Goal: Navigation & Orientation: Find specific page/section

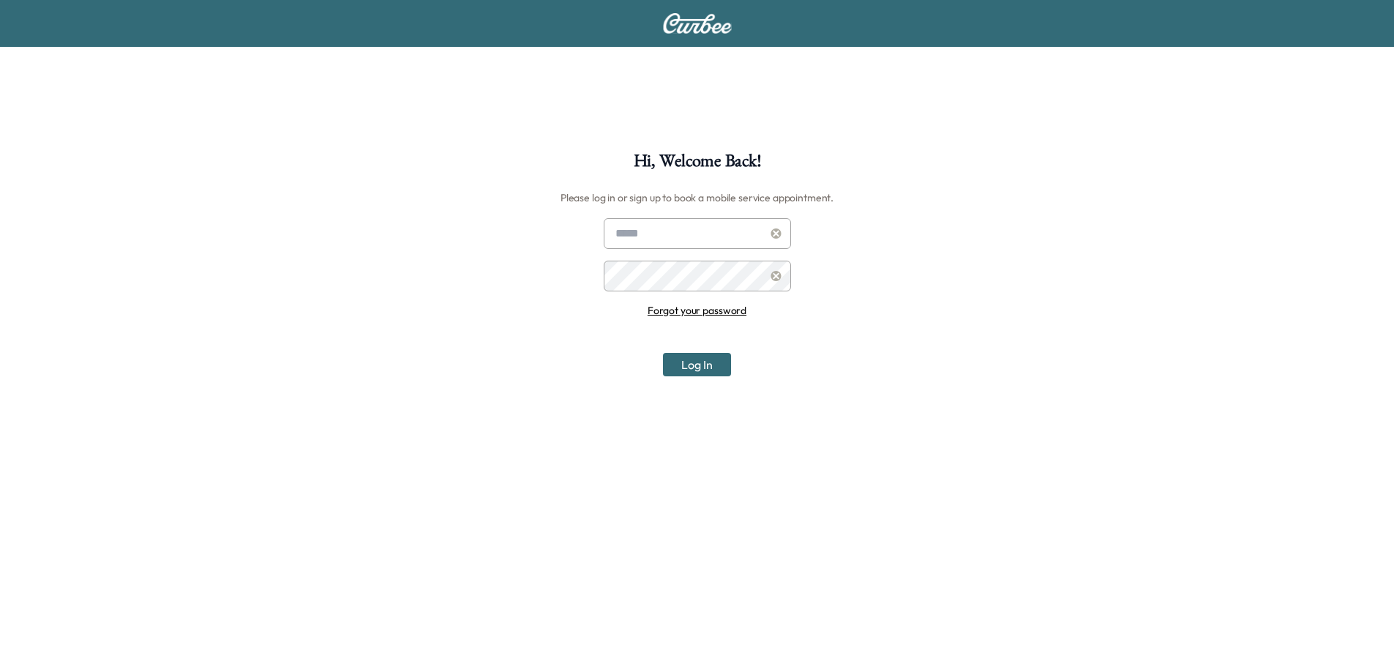
type input "**********"
click at [678, 364] on button "Log In" at bounding box center [697, 364] width 68 height 23
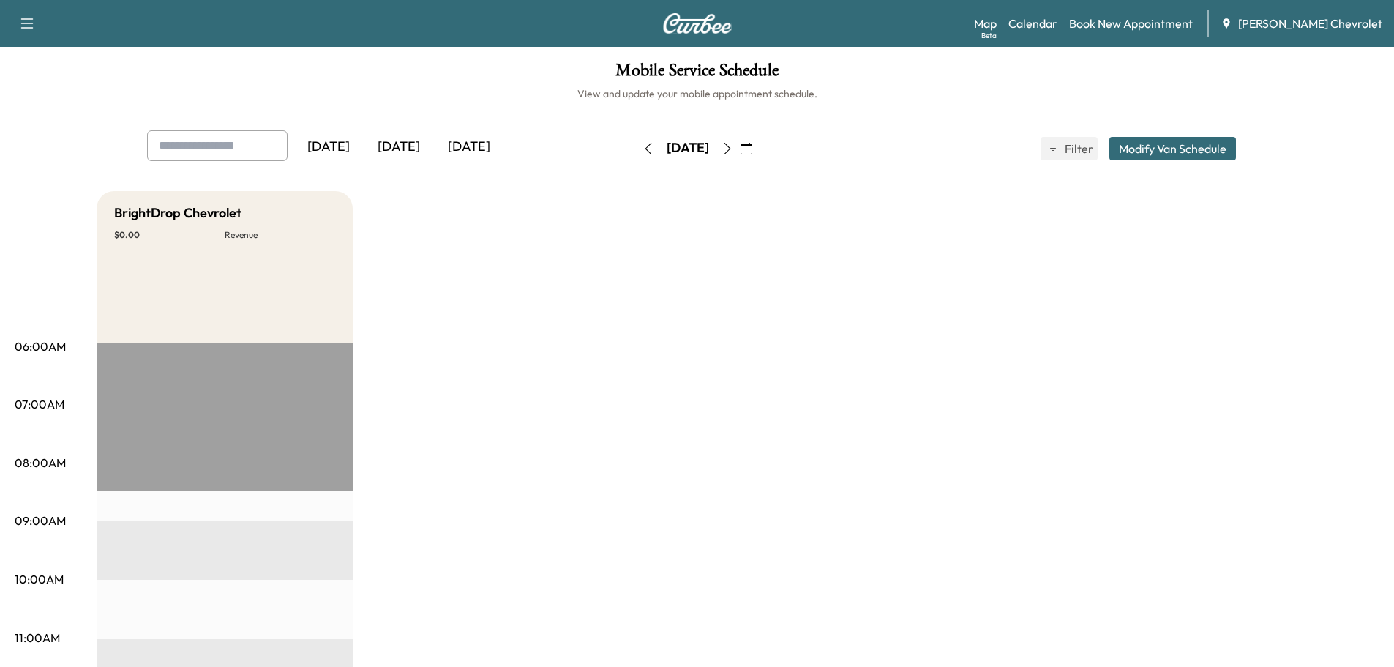
click at [733, 154] on icon "button" at bounding box center [728, 149] width 12 height 12
click at [740, 154] on button "button" at bounding box center [727, 148] width 25 height 23
click at [733, 154] on icon "button" at bounding box center [728, 149] width 12 height 12
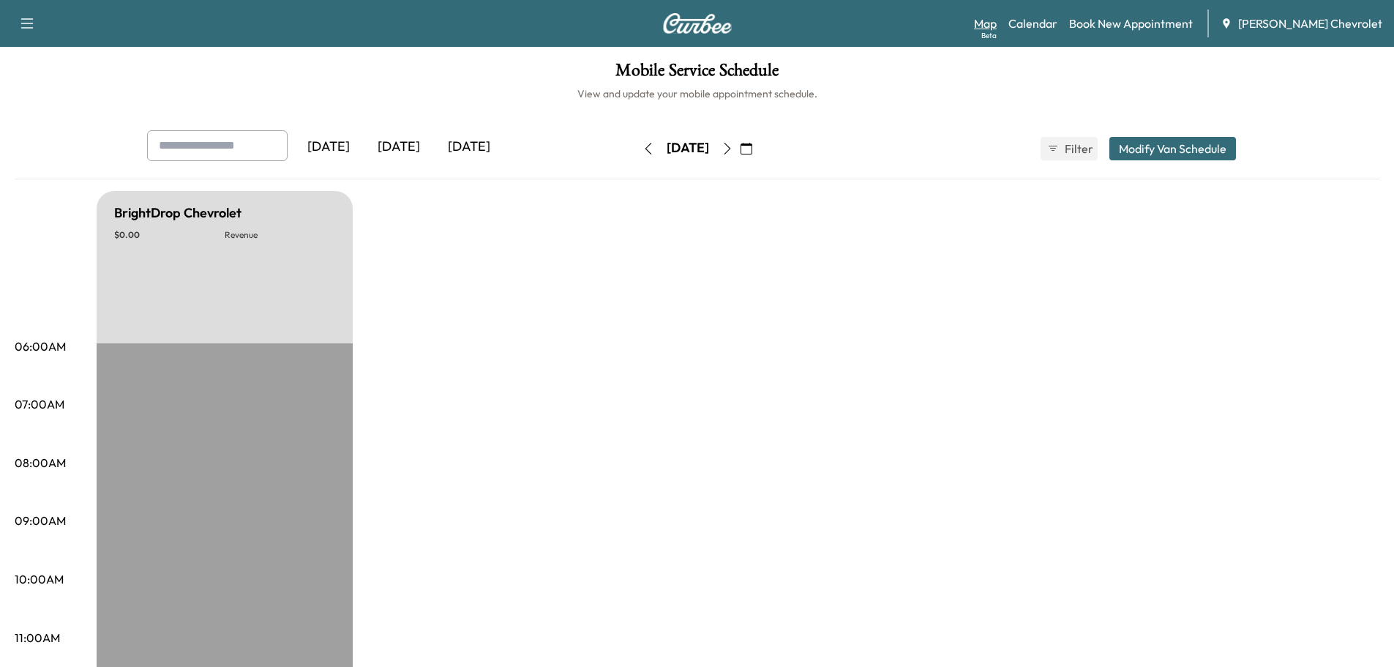
click at [997, 20] on link "Map Beta" at bounding box center [985, 24] width 23 height 18
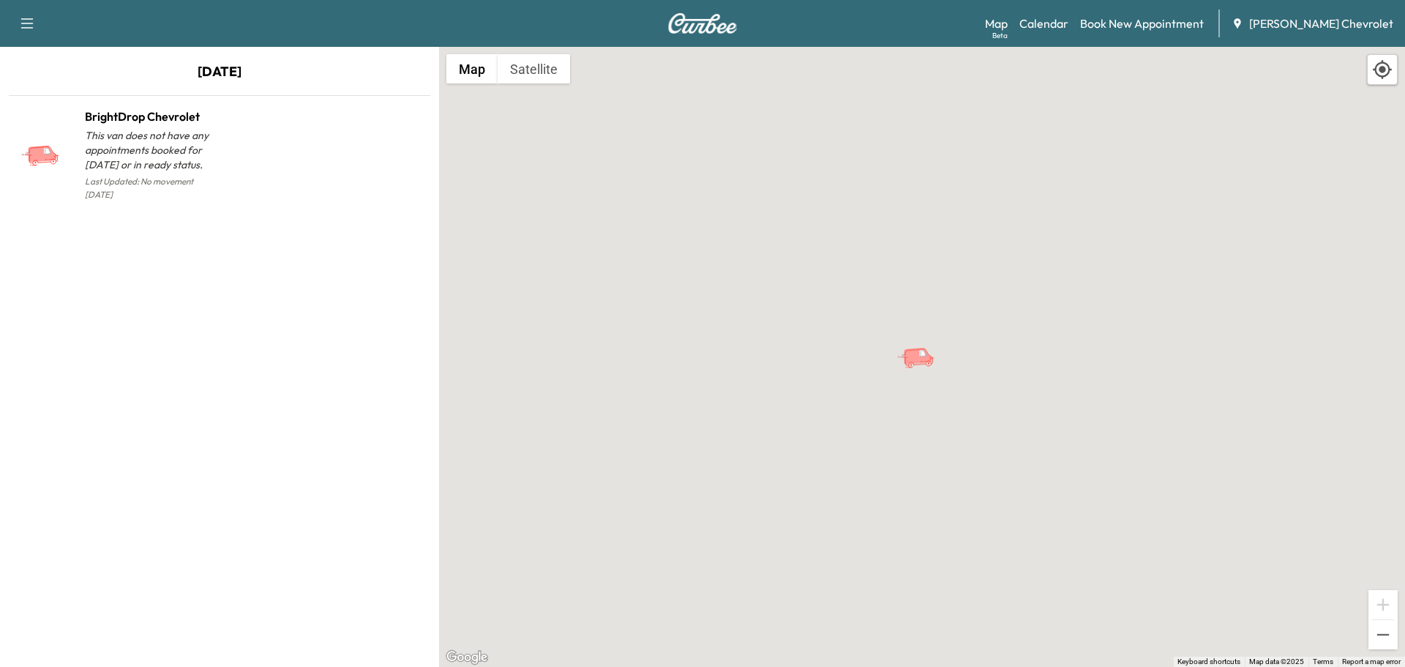
click at [503, 84] on div "To activate drag with keyboard, press Alt + Enter. Once in keyboard drag state,…" at bounding box center [922, 357] width 966 height 620
click at [511, 79] on button "Satellite" at bounding box center [534, 68] width 72 height 29
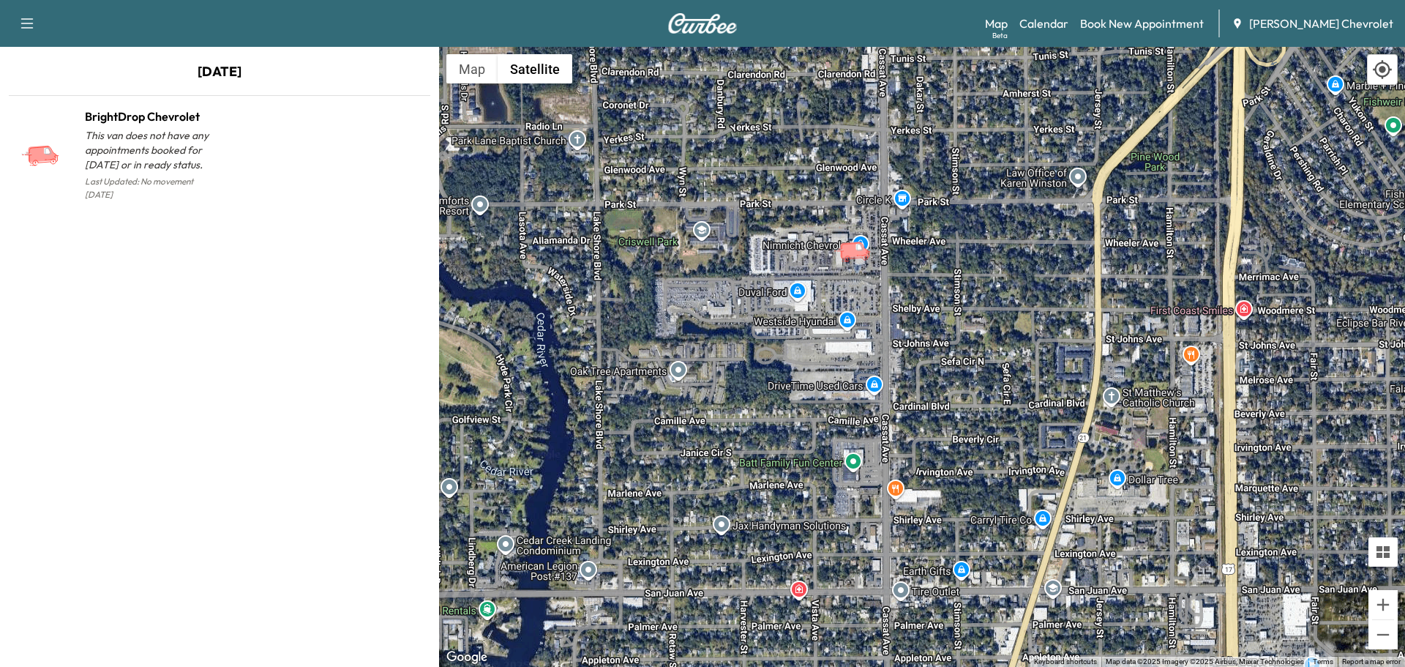
drag, startPoint x: 981, startPoint y: 610, endPoint x: 984, endPoint y: 335, distance: 275.2
click at [984, 335] on div "To activate drag with keyboard, press Alt + Enter. Once in keyboard drag state,…" at bounding box center [922, 357] width 966 height 620
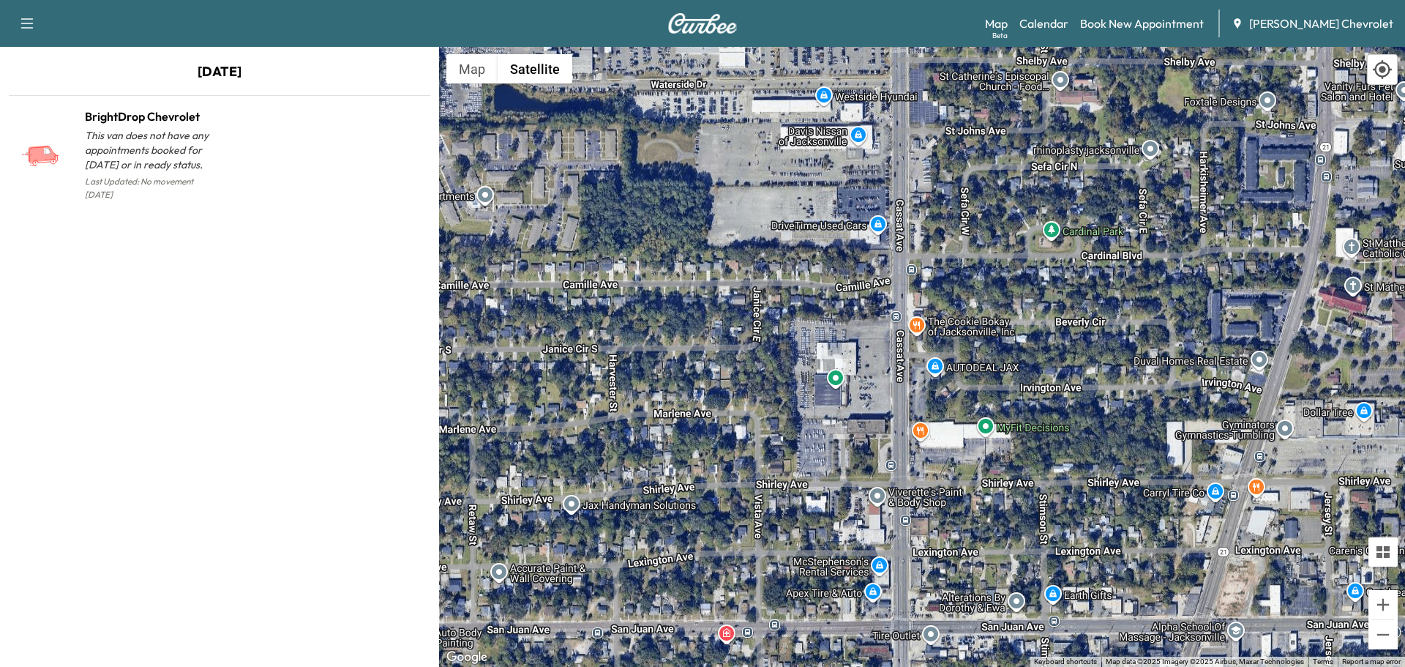
drag, startPoint x: 842, startPoint y: 523, endPoint x: 809, endPoint y: 316, distance: 209.7
click at [809, 316] on div "To activate drag with keyboard, press Alt + Enter. Once in keyboard drag state,…" at bounding box center [922, 357] width 966 height 620
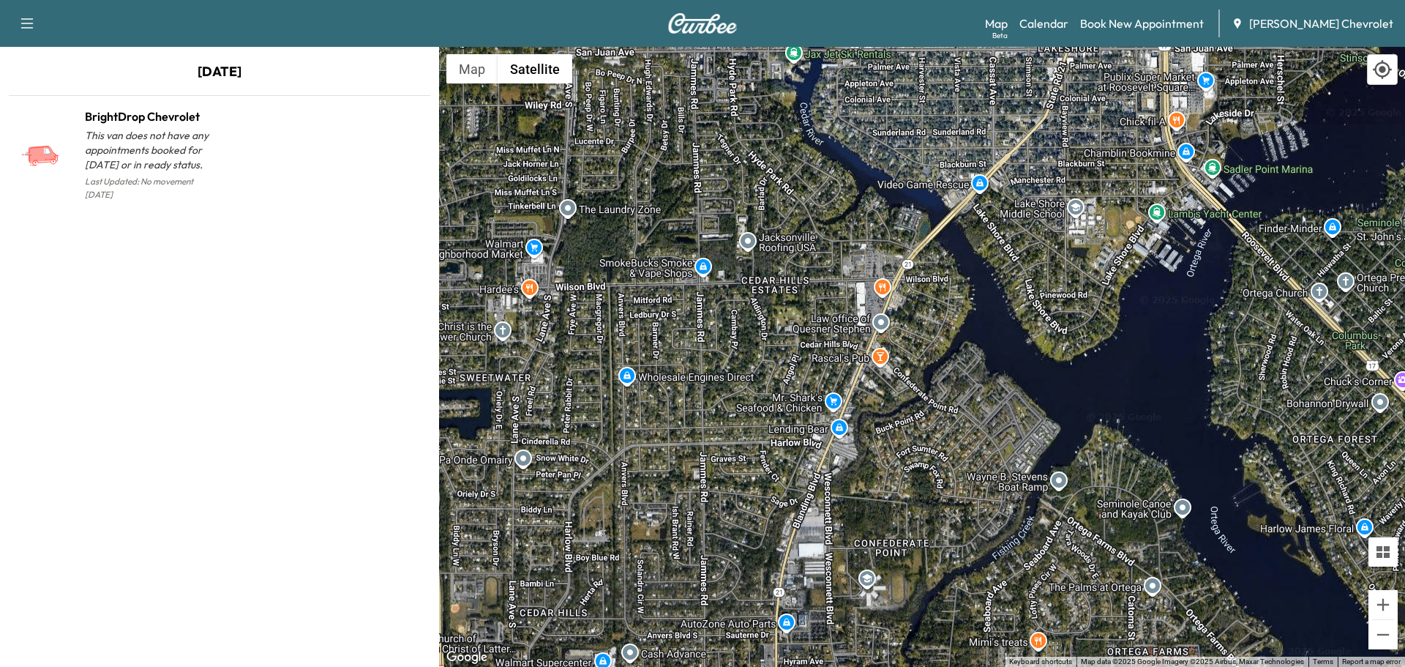
drag, startPoint x: 789, startPoint y: 533, endPoint x: 944, endPoint y: 97, distance: 462.2
click at [944, 97] on div "To activate drag with keyboard, press Alt + Enter. Once in keyboard drag state,…" at bounding box center [922, 357] width 966 height 620
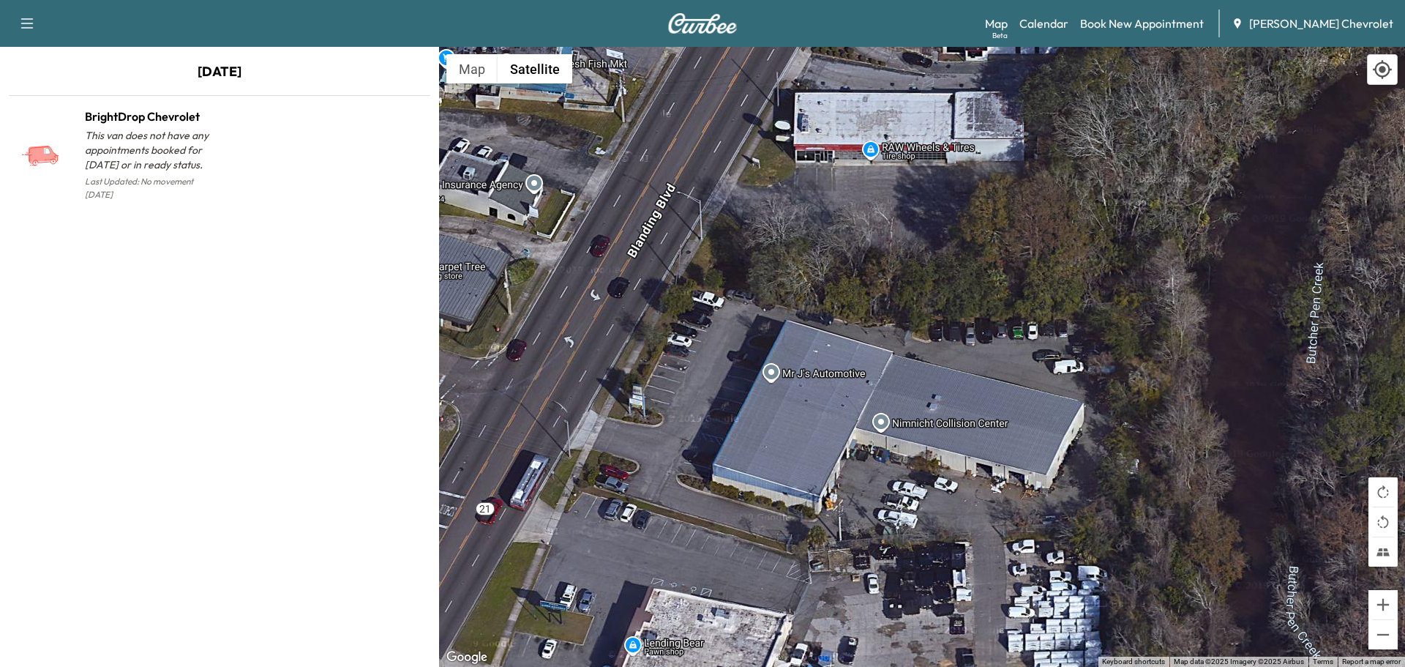
drag, startPoint x: 869, startPoint y: 306, endPoint x: 866, endPoint y: 530, distance: 223.9
click at [866, 530] on div "To activate drag with keyboard, press Alt + Enter. Once in keyboard drag state,…" at bounding box center [922, 357] width 966 height 620
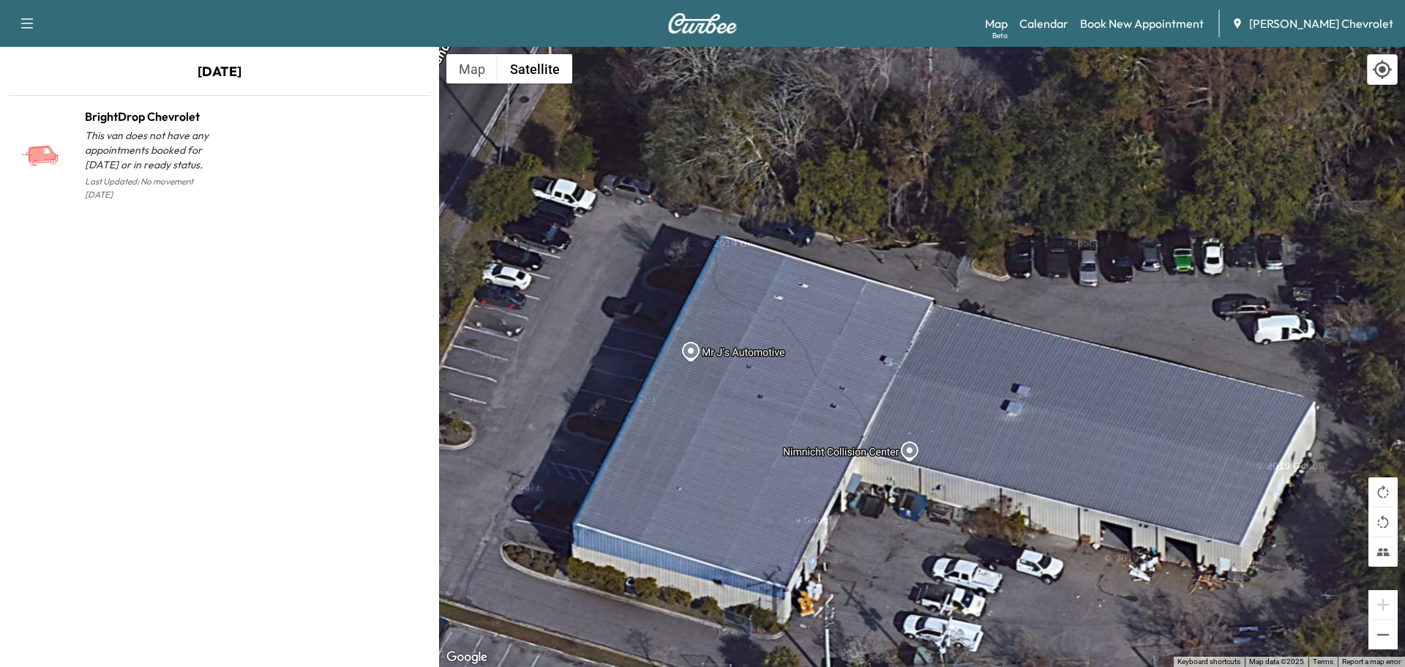
drag, startPoint x: 913, startPoint y: 505, endPoint x: 992, endPoint y: 633, distance: 150.5
click at [992, 633] on div "To activate drag with keyboard, press Alt + Enter. Once in keyboard drag state,…" at bounding box center [922, 357] width 966 height 620
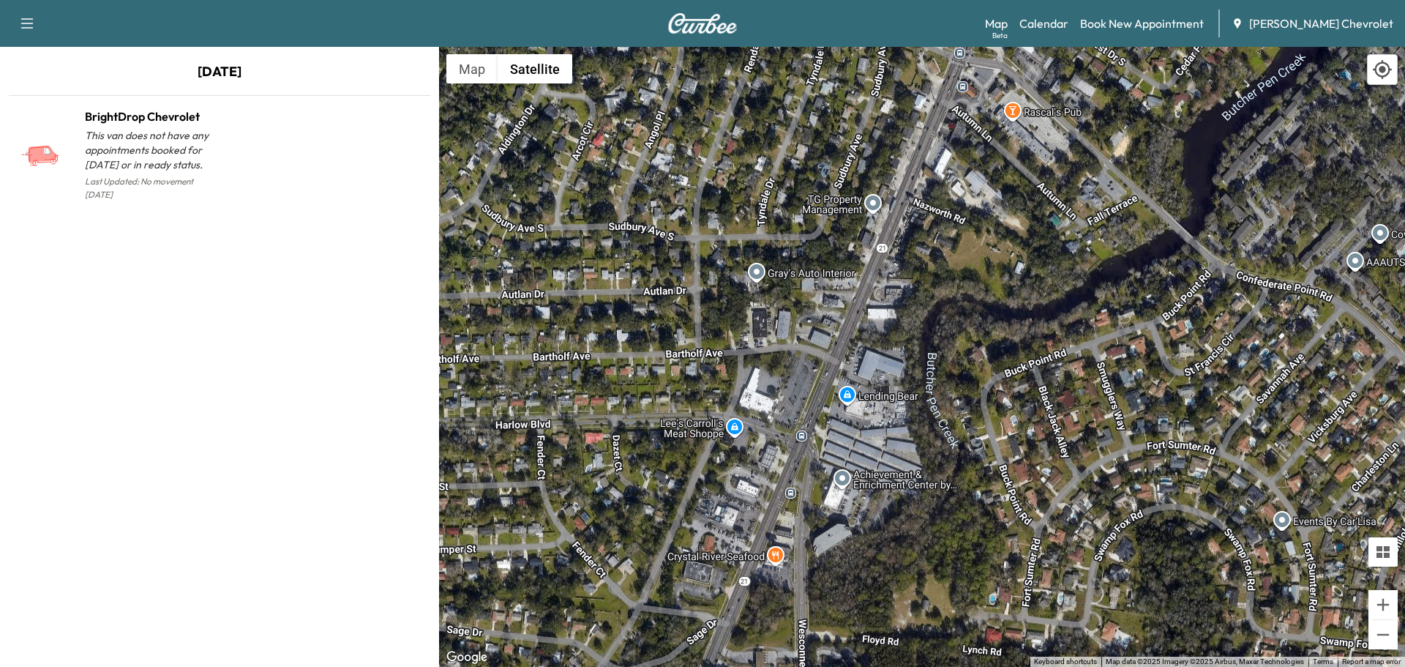
drag, startPoint x: 1033, startPoint y: 622, endPoint x: 1006, endPoint y: 377, distance: 246.6
click at [1006, 377] on div "To activate drag with keyboard, press Alt + Enter. Once in keyboard drag state,…" at bounding box center [922, 357] width 966 height 620
